Goal: Task Accomplishment & Management: Use online tool/utility

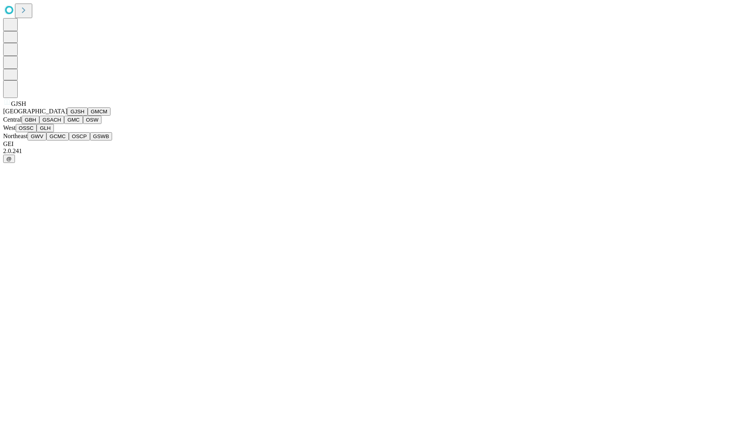
click at [67, 116] on button "GJSH" at bounding box center [77, 111] width 20 height 8
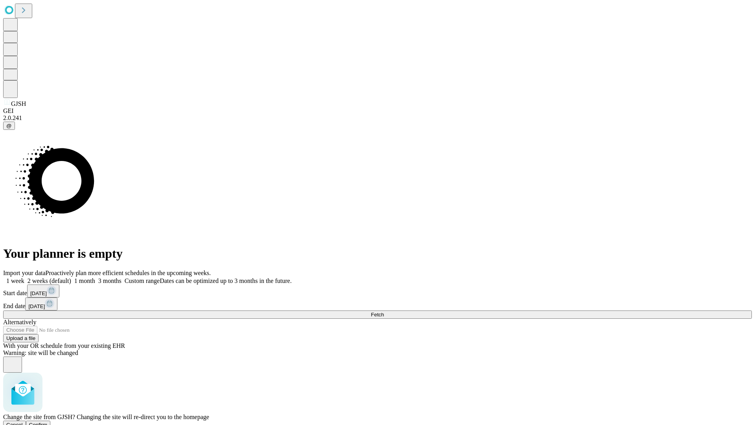
click at [48, 422] on span "Confirm" at bounding box center [38, 425] width 18 height 6
click at [95, 277] on label "1 month" at bounding box center [83, 280] width 24 height 7
click at [384, 312] on span "Fetch" at bounding box center [377, 315] width 13 height 6
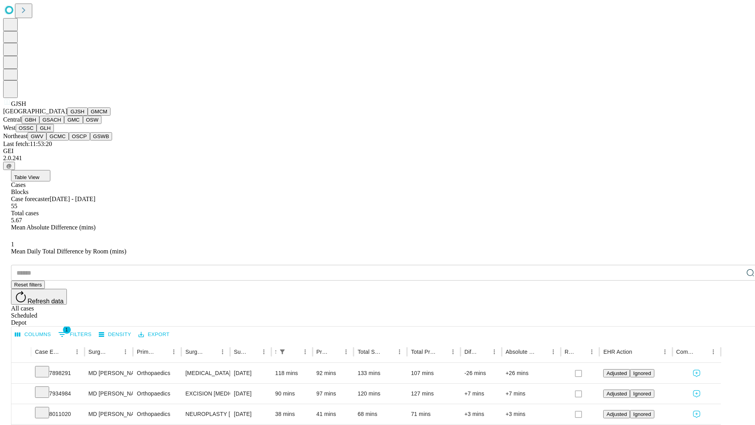
click at [88, 116] on button "GMCM" at bounding box center [99, 111] width 23 height 8
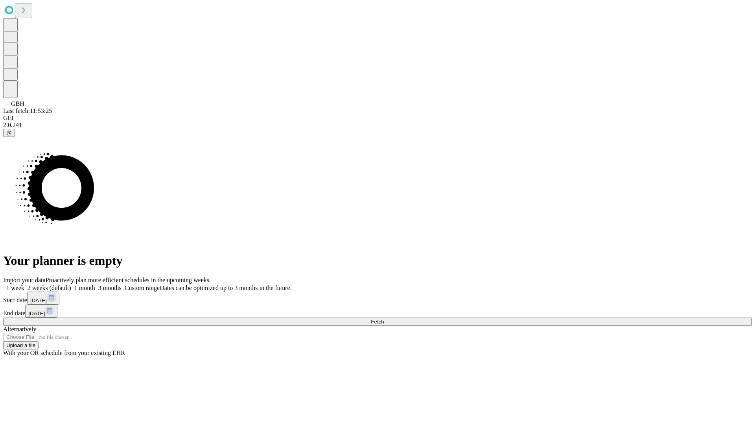
click at [95, 284] on label "1 month" at bounding box center [83, 287] width 24 height 7
click at [384, 319] on span "Fetch" at bounding box center [377, 322] width 13 height 6
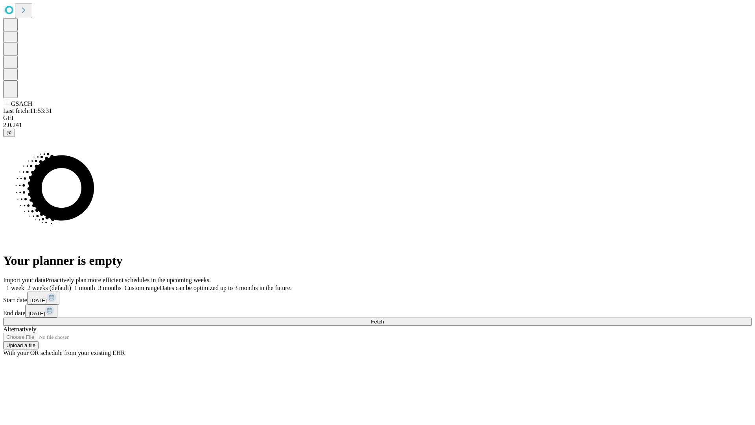
click at [384, 319] on span "Fetch" at bounding box center [377, 322] width 13 height 6
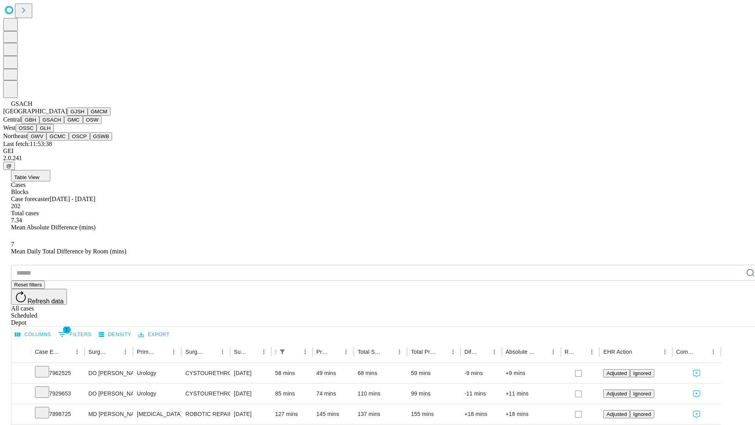
click at [64, 124] on button "GMC" at bounding box center [73, 120] width 18 height 8
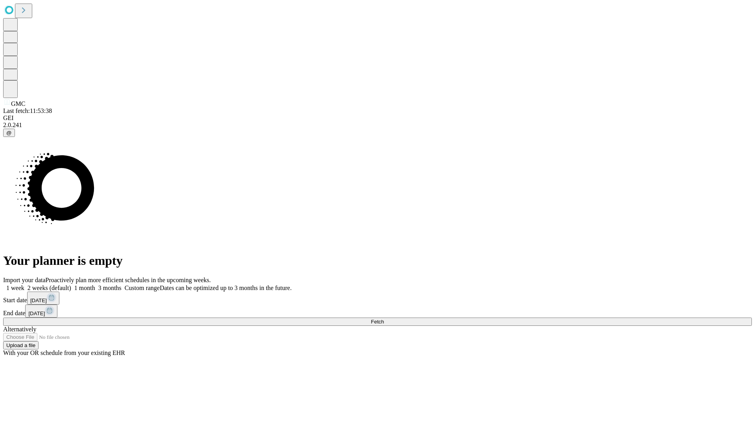
click at [95, 284] on label "1 month" at bounding box center [83, 287] width 24 height 7
click at [384, 319] on span "Fetch" at bounding box center [377, 322] width 13 height 6
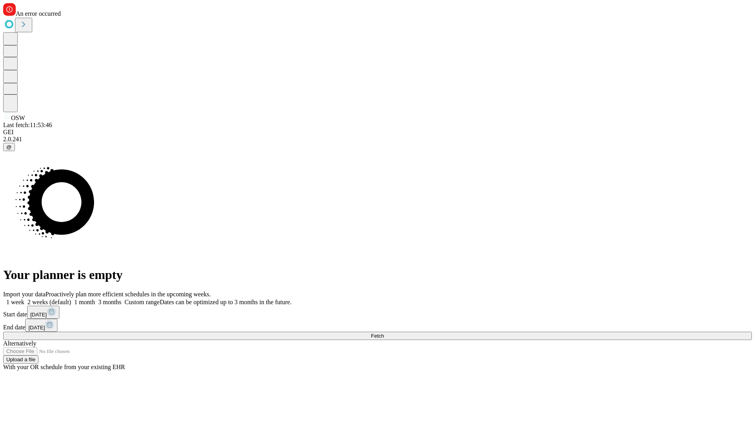
click at [95, 299] on label "1 month" at bounding box center [83, 302] width 24 height 7
click at [384, 333] on span "Fetch" at bounding box center [377, 336] width 13 height 6
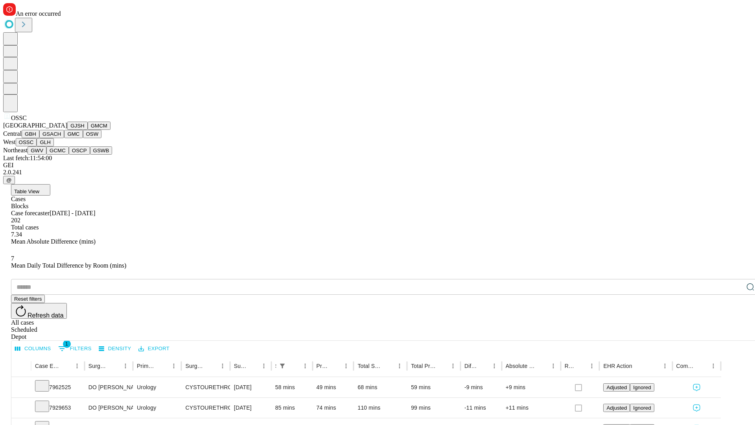
click at [54, 146] on button "GLH" at bounding box center [45, 142] width 17 height 8
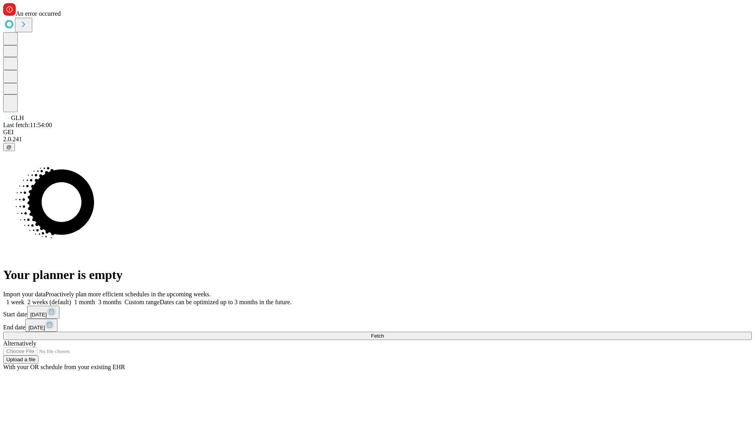
click at [95, 299] on label "1 month" at bounding box center [83, 302] width 24 height 7
click at [384, 333] on span "Fetch" at bounding box center [377, 336] width 13 height 6
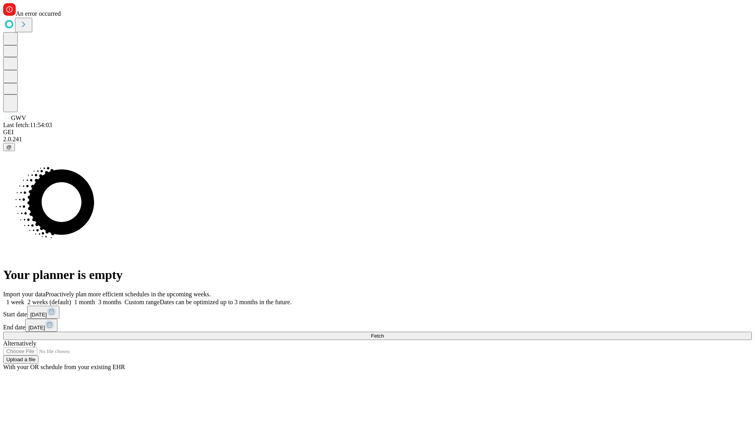
click at [95, 299] on label "1 month" at bounding box center [83, 302] width 24 height 7
click at [384, 333] on span "Fetch" at bounding box center [377, 336] width 13 height 6
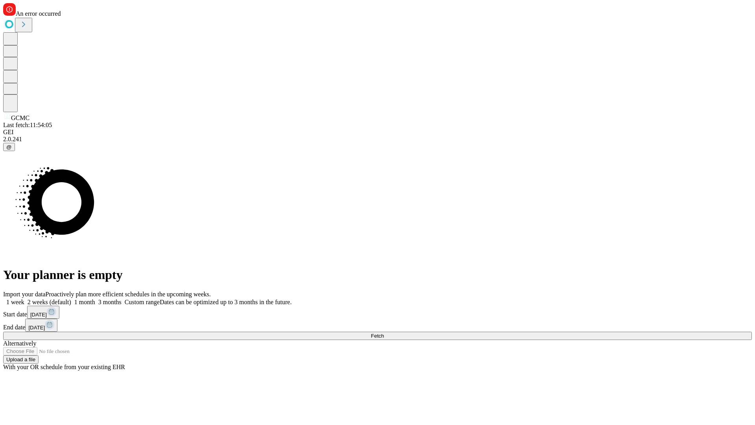
click at [384, 333] on span "Fetch" at bounding box center [377, 336] width 13 height 6
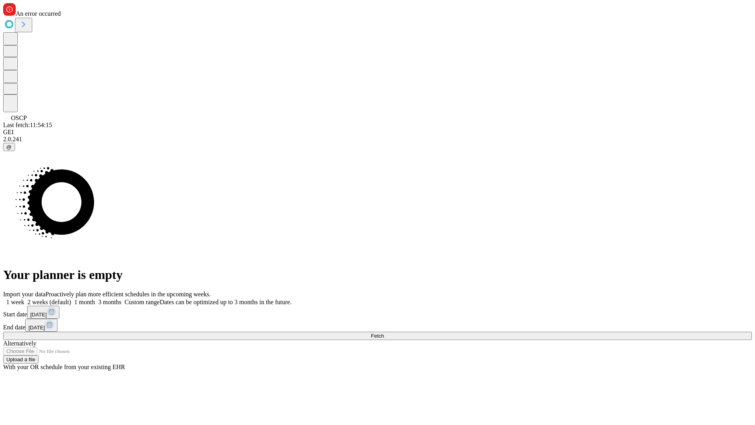
click at [95, 299] on label "1 month" at bounding box center [83, 302] width 24 height 7
click at [384, 333] on span "Fetch" at bounding box center [377, 336] width 13 height 6
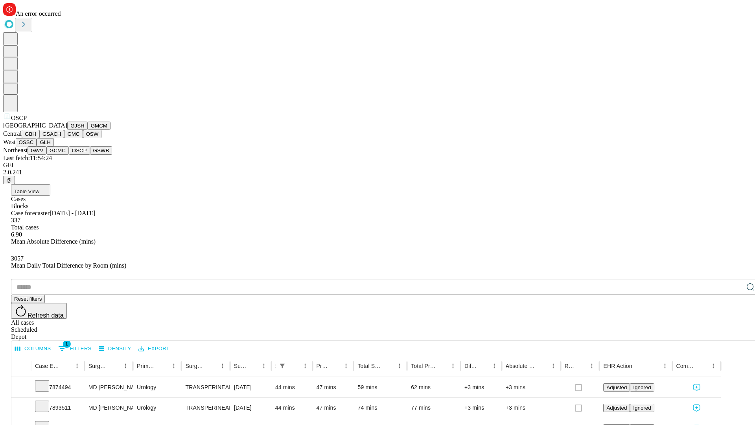
click at [90, 155] on button "GSWB" at bounding box center [101, 150] width 22 height 8
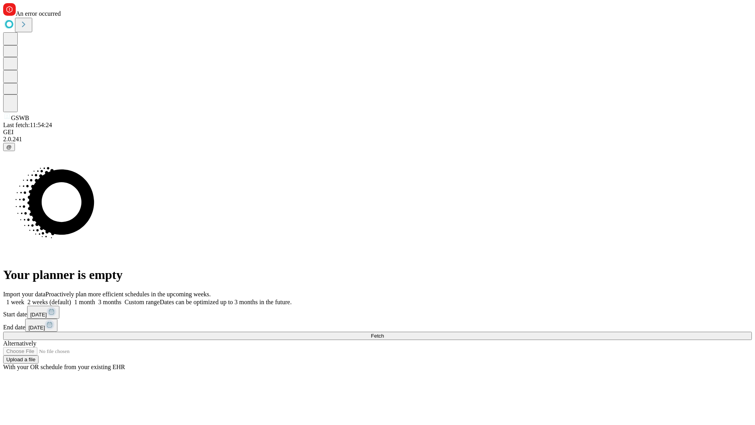
click at [95, 299] on label "1 month" at bounding box center [83, 302] width 24 height 7
click at [384, 333] on span "Fetch" at bounding box center [377, 336] width 13 height 6
